Goal: Task Accomplishment & Management: Manage account settings

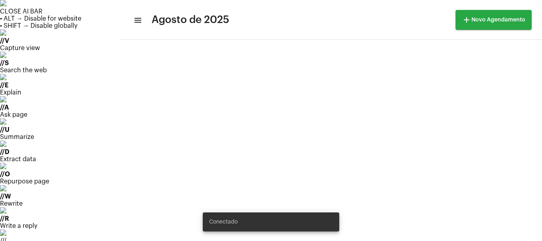
scroll to position [154, 0]
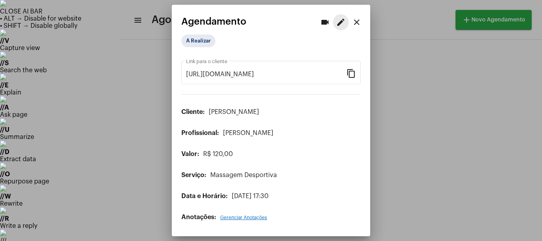
click at [342, 24] on mat-icon "edit" at bounding box center [341, 22] width 10 height 10
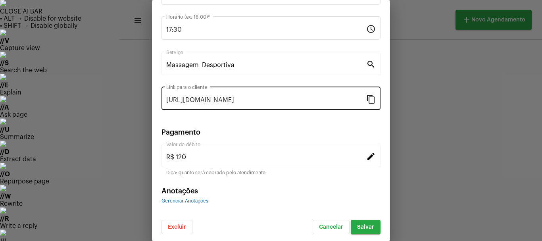
scroll to position [101, 0]
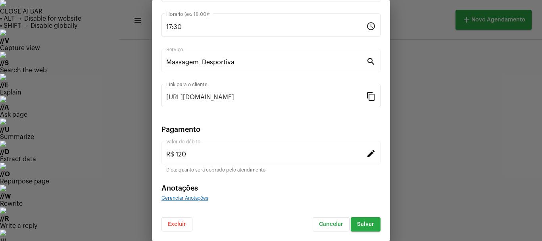
click at [366, 151] on mat-icon "edit" at bounding box center [371, 153] width 10 height 10
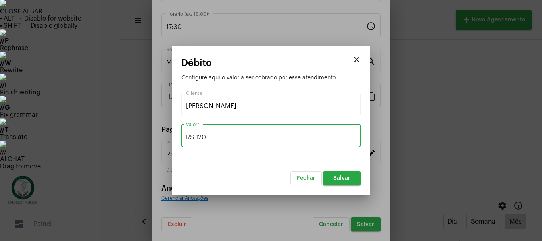
click at [216, 136] on input "R$ 120" at bounding box center [271, 137] width 170 height 7
type input "R$ 110"
click at [291, 171] on button "Fechar" at bounding box center [306, 178] width 31 height 14
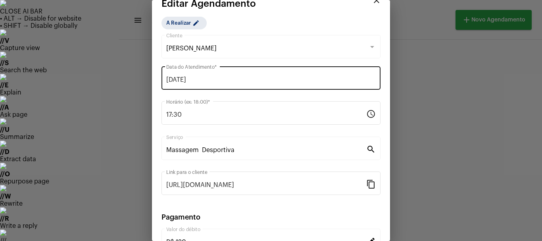
scroll to position [0, 0]
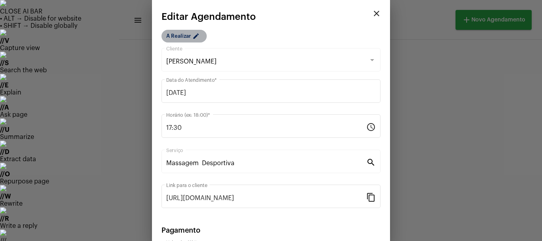
click at [185, 41] on mat-chip "A Realizar edit" at bounding box center [184, 36] width 45 height 13
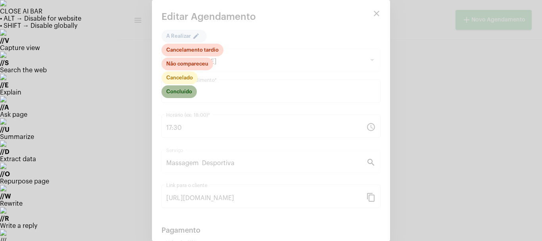
click at [188, 89] on mat-chip "Concluído" at bounding box center [179, 91] width 35 height 13
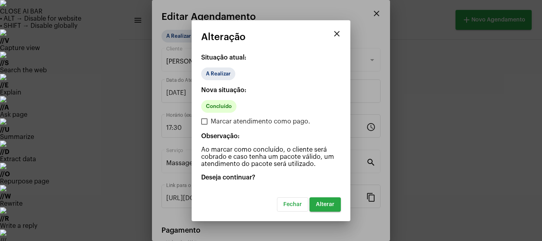
click at [332, 206] on span "Alterar" at bounding box center [325, 205] width 19 height 6
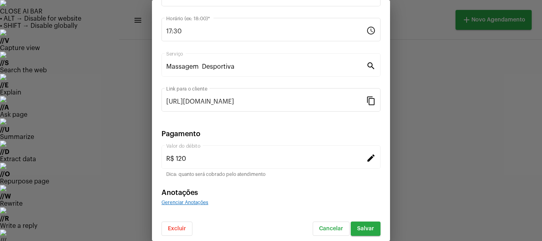
scroll to position [101, 0]
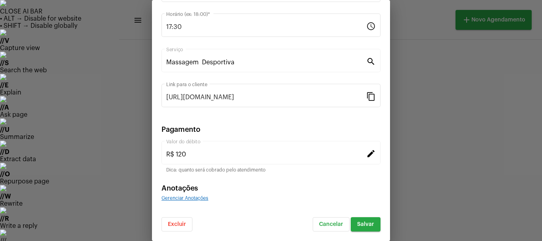
click at [357, 225] on span "Salvar" at bounding box center [365, 225] width 17 height 6
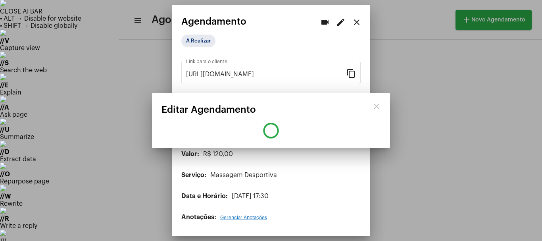
scroll to position [0, 0]
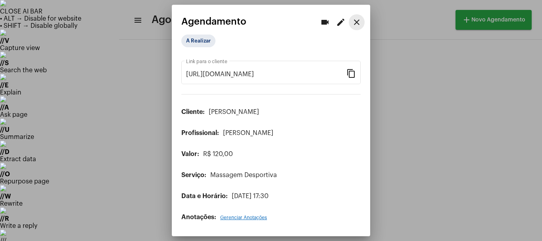
click at [357, 21] on mat-icon "close" at bounding box center [357, 22] width 10 height 10
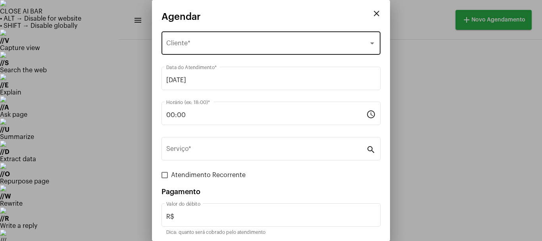
click at [188, 53] on div "Selecione o Cliente Cliente *" at bounding box center [271, 42] width 210 height 25
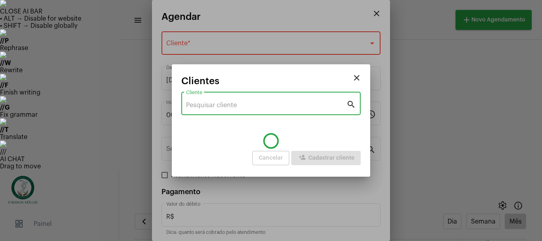
click at [209, 102] on input "Cliente" at bounding box center [266, 105] width 160 height 7
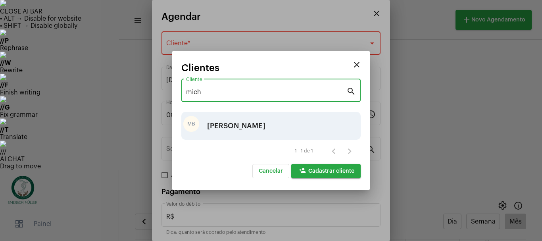
type input "mich"
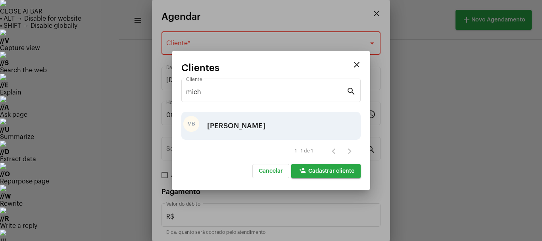
click at [223, 123] on div "[PERSON_NAME]" at bounding box center [236, 126] width 58 height 24
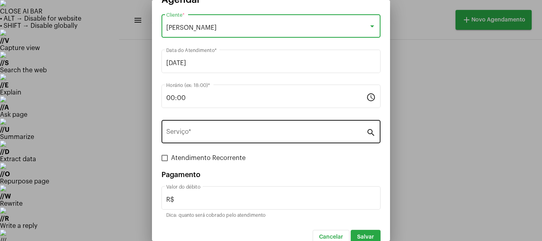
scroll to position [27, 0]
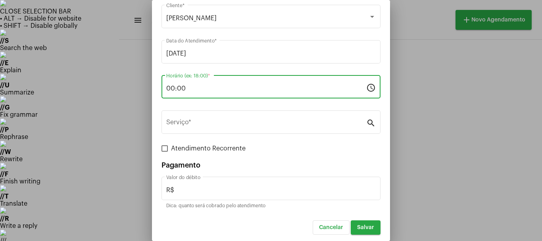
drag, startPoint x: 189, startPoint y: 88, endPoint x: 155, endPoint y: 94, distance: 33.9
click at [155, 94] on mat-dialog-container "close Agendar [PERSON_NAME] Cliente * [DATE] Data do Atendimento * 00:00 Horári…" at bounding box center [271, 120] width 238 height 241
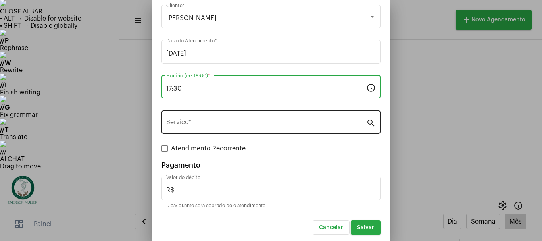
type input "17:30"
click at [176, 116] on div "Serviço *" at bounding box center [266, 121] width 200 height 25
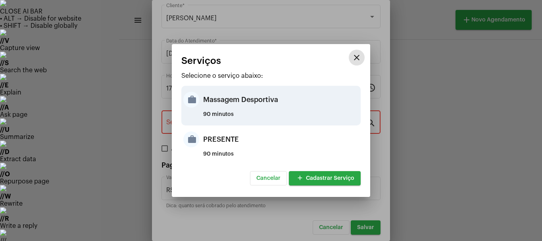
click at [209, 116] on div "90 minutos" at bounding box center [281, 118] width 156 height 12
type input "Massagem Desportiva"
type input "R$ 120"
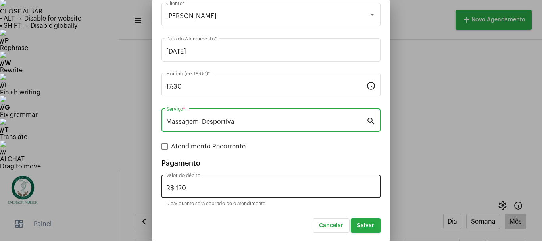
scroll to position [30, 0]
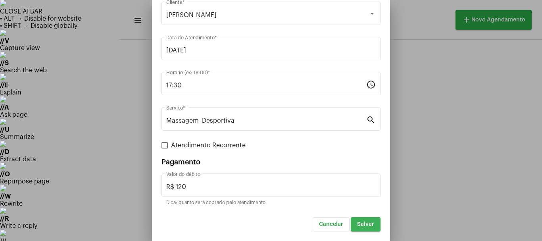
click at [358, 227] on button "Salvar" at bounding box center [366, 224] width 30 height 14
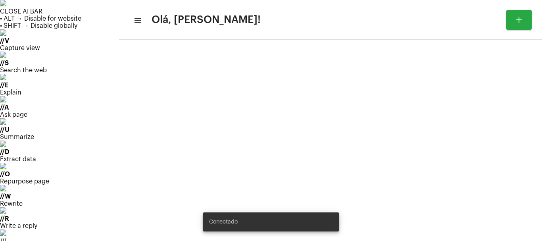
type input "[URL][DOMAIN_NAME][PERSON_NAME]"
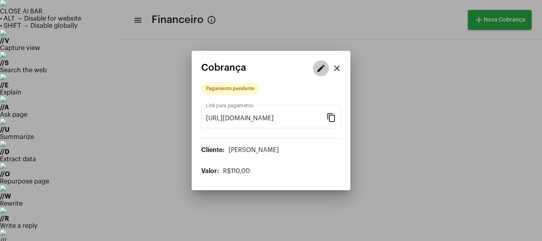
click at [321, 68] on mat-icon "edit" at bounding box center [321, 69] width 10 height 10
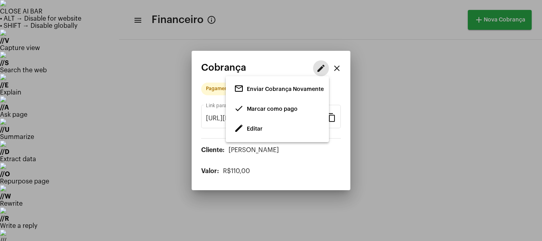
click at [267, 109] on span "Marcar como pago" at bounding box center [272, 109] width 51 height 6
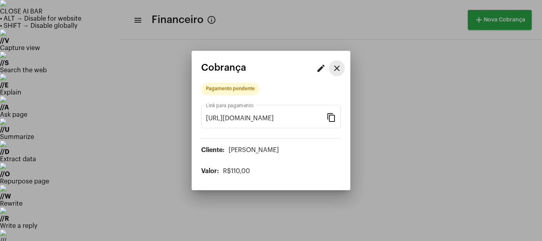
click at [337, 67] on mat-icon "close" at bounding box center [337, 69] width 10 height 10
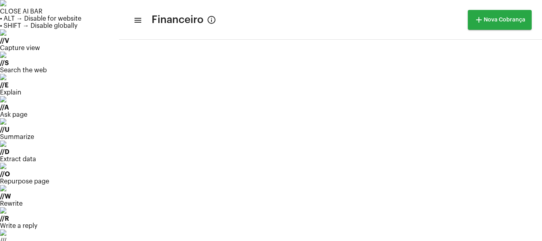
scroll to position [331, 0]
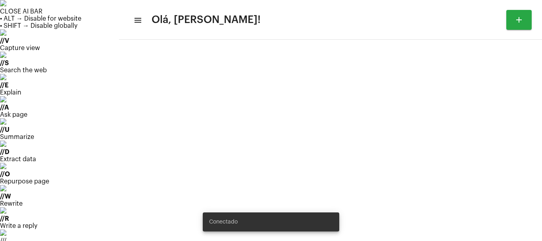
type input "[URL][DOMAIN_NAME][PERSON_NAME]"
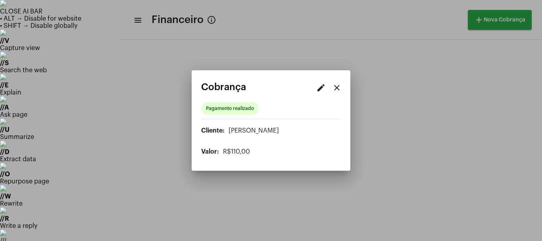
click at [132, 61] on div at bounding box center [271, 120] width 542 height 241
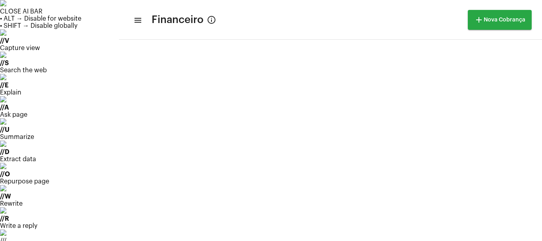
scroll to position [45, 0]
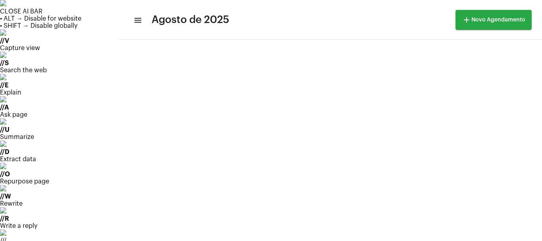
scroll to position [154, 0]
